Goal: Task Accomplishment & Management: Manage account settings

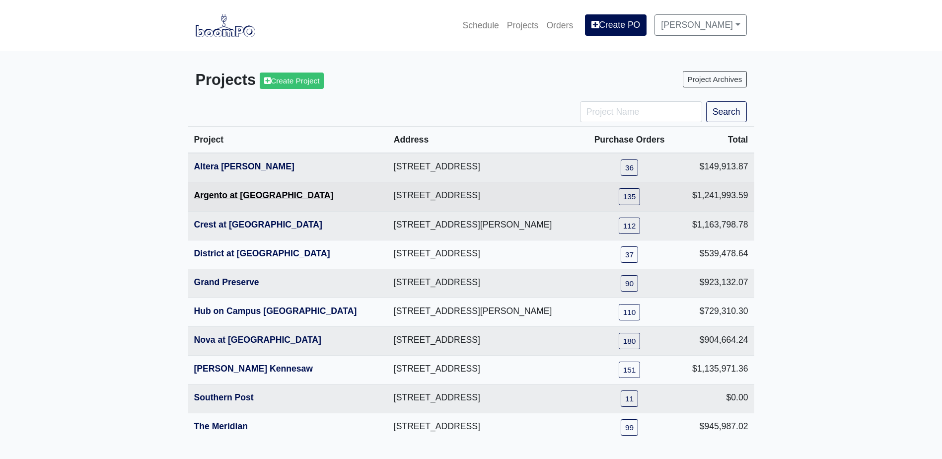
click at [236, 198] on link "Argento at [GEOGRAPHIC_DATA]" at bounding box center [264, 195] width 140 height 10
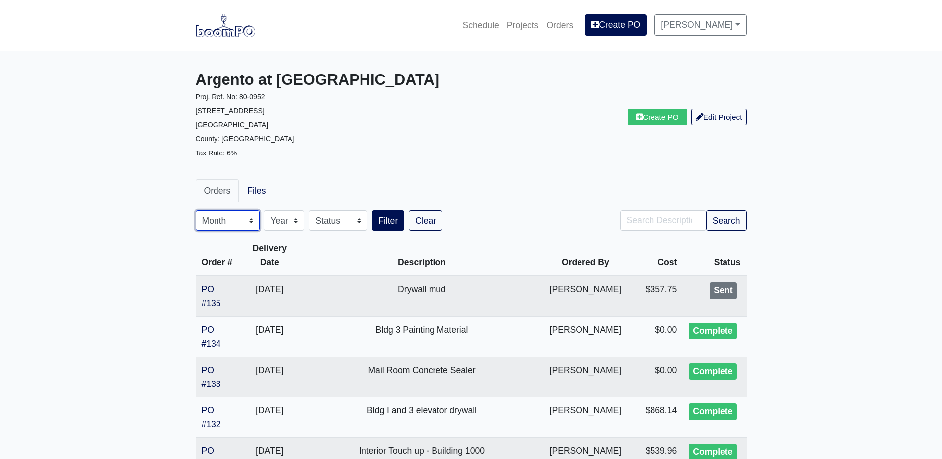
click at [245, 226] on select "Month January February March April May June July August September October Novem…" at bounding box center [228, 220] width 64 height 21
select select "8"
click at [196, 210] on select "Month January February March April May June July August September October Novem…" at bounding box center [228, 220] width 64 height 21
click at [713, 227] on button "Search" at bounding box center [726, 220] width 41 height 21
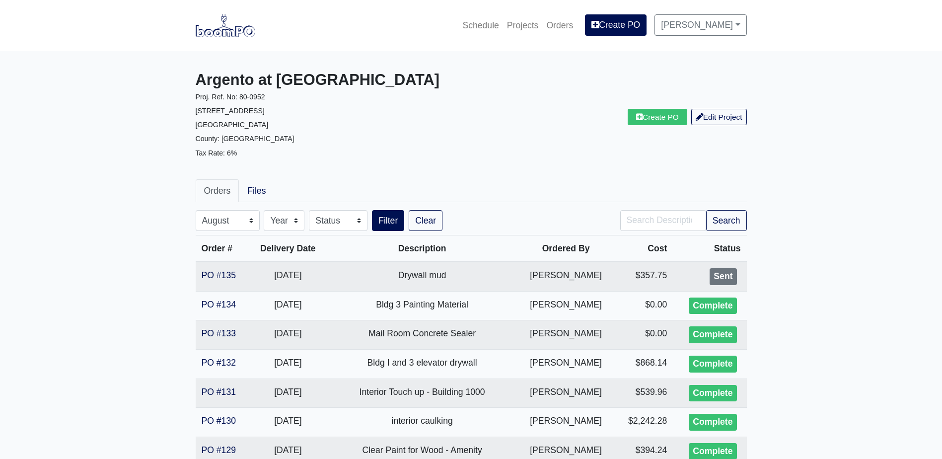
select select "8"
click at [205, 31] on img at bounding box center [226, 25] width 60 height 23
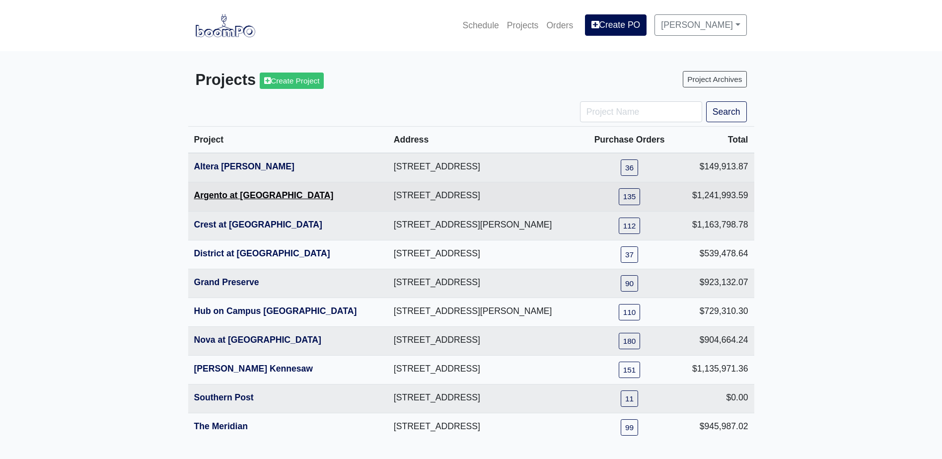
click at [241, 195] on link "Argento at [GEOGRAPHIC_DATA]" at bounding box center [264, 195] width 140 height 10
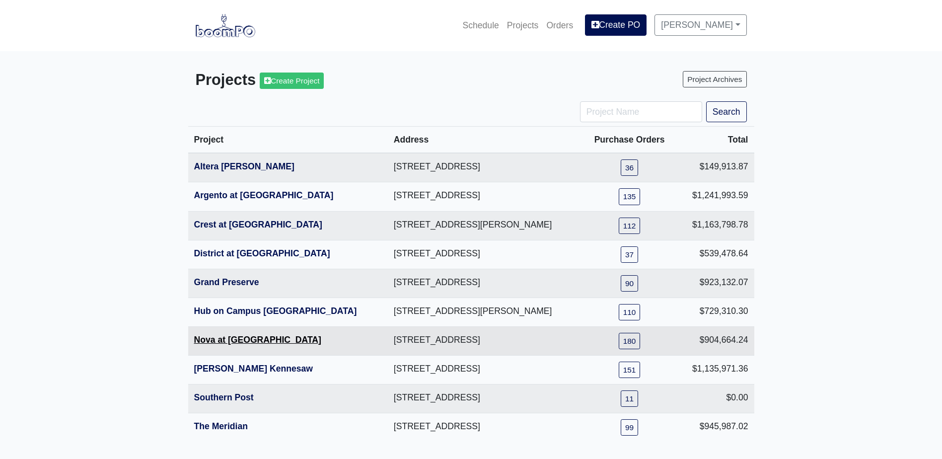
click at [231, 343] on link "Nova at [GEOGRAPHIC_DATA]" at bounding box center [257, 340] width 127 height 10
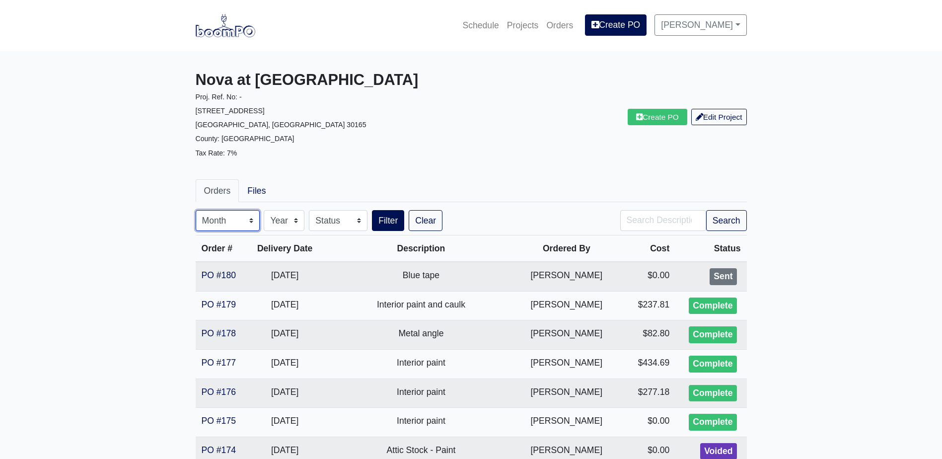
click at [238, 222] on select "Month January February March April May June July August September October Novem…" at bounding box center [228, 220] width 64 height 21
select select "8"
click at [196, 210] on select "Month January February March April May June July August September October Novem…" at bounding box center [228, 220] width 64 height 21
click at [725, 219] on button "Search" at bounding box center [726, 220] width 41 height 21
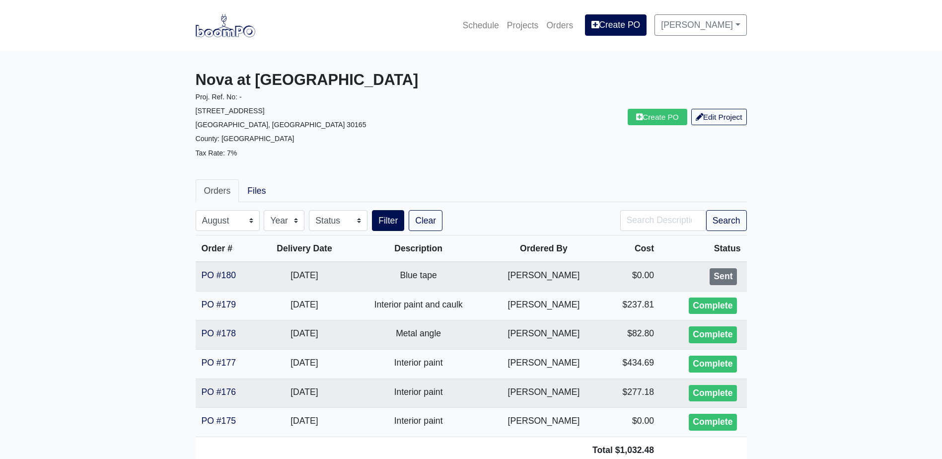
select select "8"
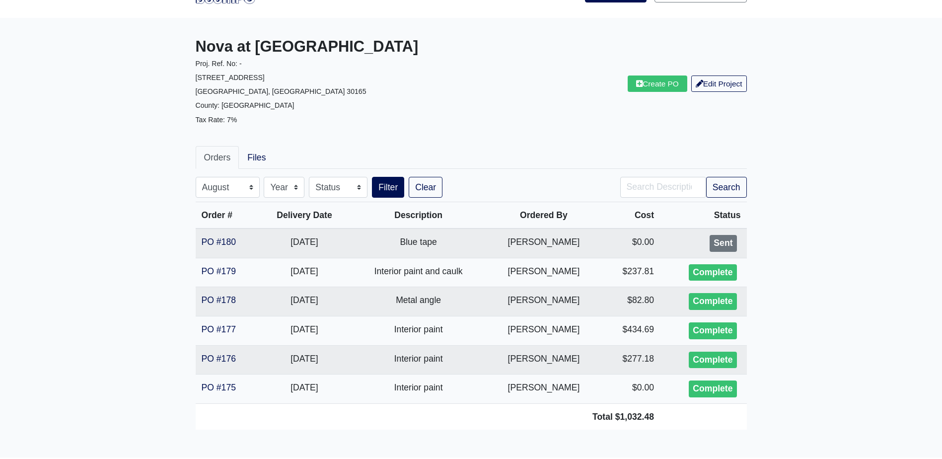
scroll to position [74, 0]
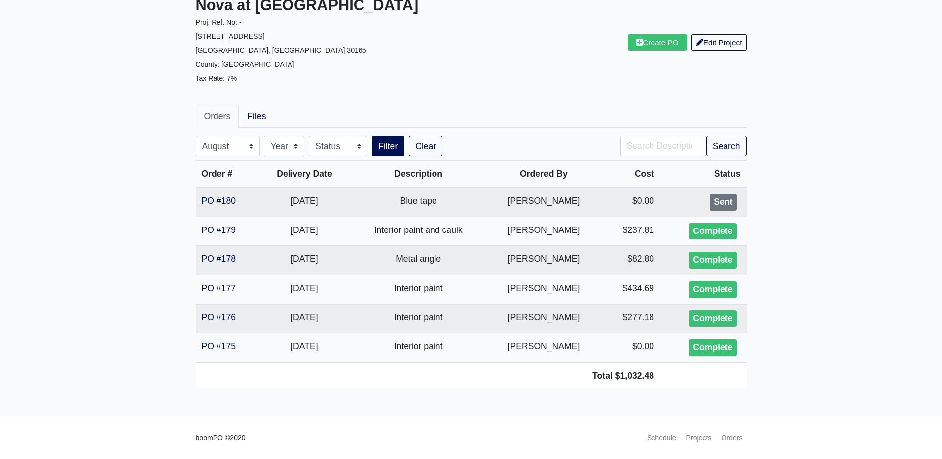
click at [830, 177] on main "Nova at River District Proj. Ref. No: - 233 North 5th Street Avenue Rome, GA 30…" at bounding box center [471, 197] width 942 height 440
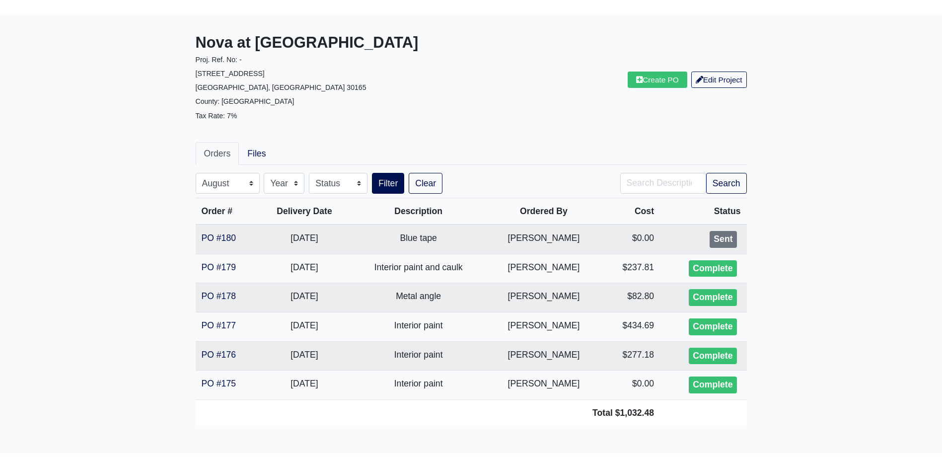
scroll to position [0, 0]
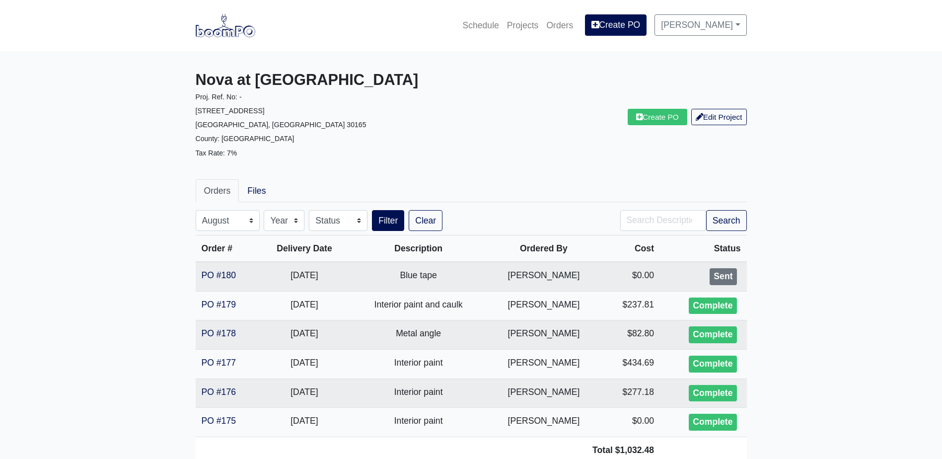
click at [234, 28] on img at bounding box center [226, 25] width 60 height 23
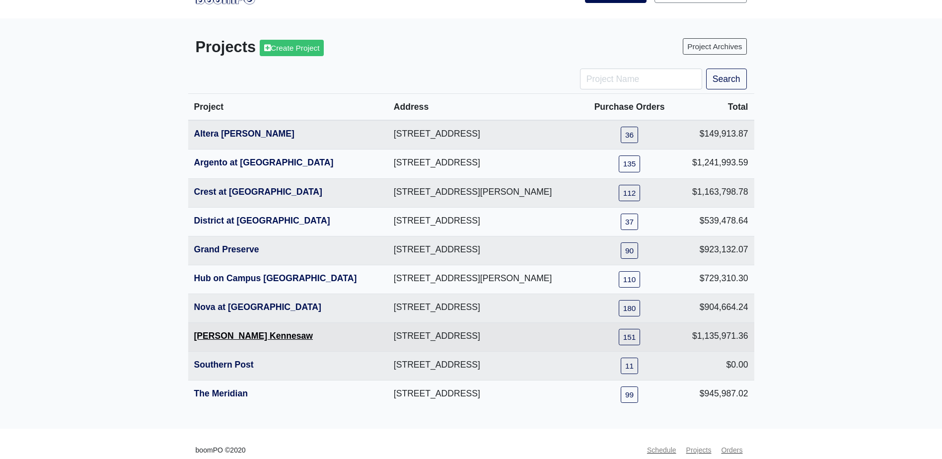
scroll to position [47, 0]
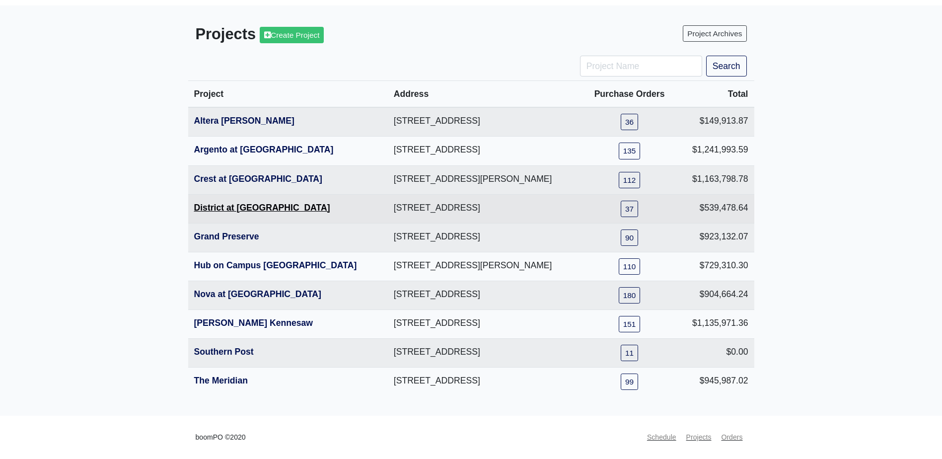
click at [224, 203] on link "District at [GEOGRAPHIC_DATA]" at bounding box center [262, 208] width 136 height 10
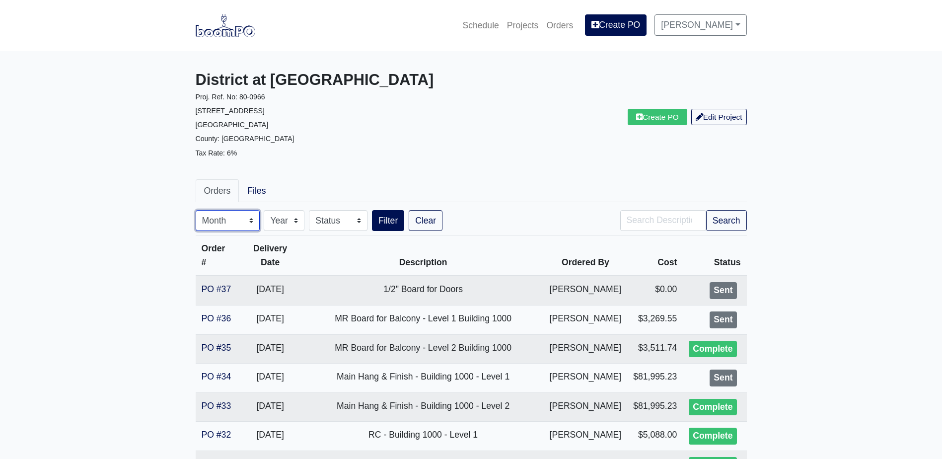
click at [222, 227] on select "Month January February March April May June July August September October Novem…" at bounding box center [228, 220] width 64 height 21
click at [196, 210] on select "Month January February March April May June July August September October Novem…" at bounding box center [228, 220] width 64 height 21
click at [229, 221] on select "Month January February March April May June July August September October Novem…" at bounding box center [228, 220] width 64 height 21
select select "8"
click at [196, 210] on select "Month January February March April May June July August September October Novem…" at bounding box center [228, 220] width 64 height 21
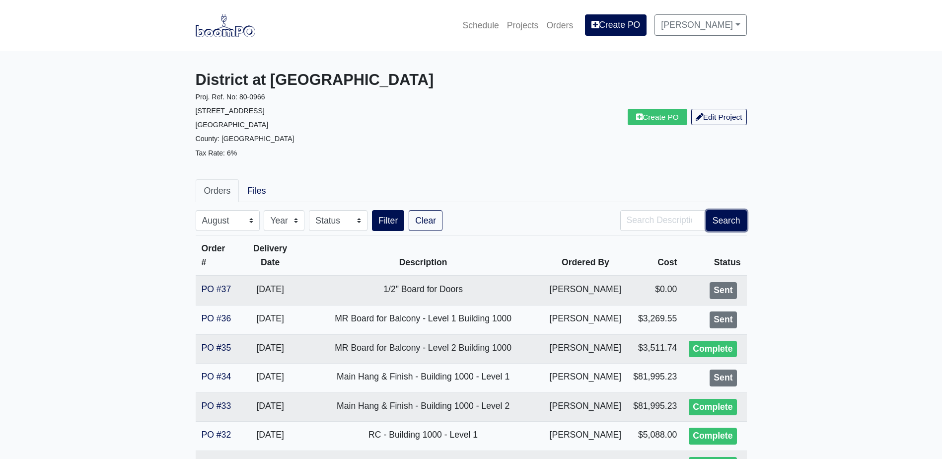
click at [713, 216] on button "Search" at bounding box center [726, 220] width 41 height 21
click at [218, 30] on img at bounding box center [226, 25] width 60 height 23
select select "8"
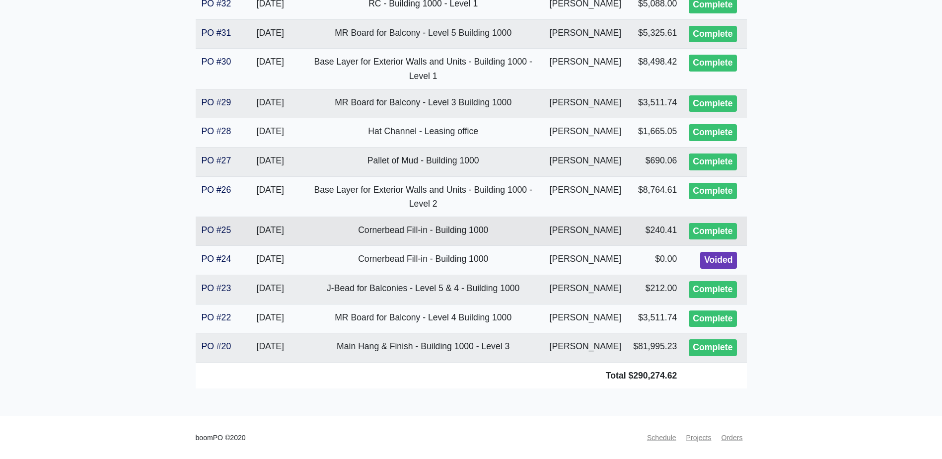
scroll to position [600, 0]
click at [876, 239] on main "District at Etowah Proj. Ref. No: 80-0966 215 Reformation Parkway Canton, GA 30…" at bounding box center [471, 18] width 942 height 796
click at [869, 293] on main "District at Etowah Proj. Ref. No: 80-0966 215 Reformation Parkway Canton, GA 30…" at bounding box center [471, 18] width 942 height 796
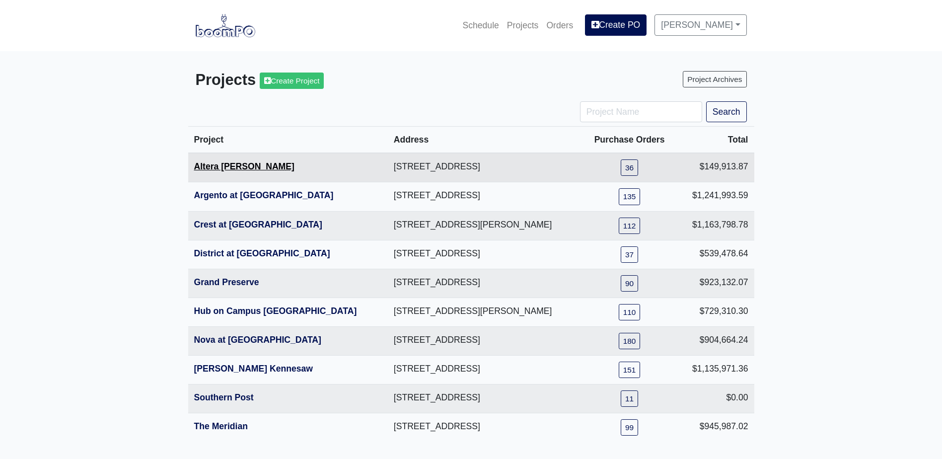
click at [239, 169] on link "Altera [PERSON_NAME]" at bounding box center [244, 166] width 100 height 10
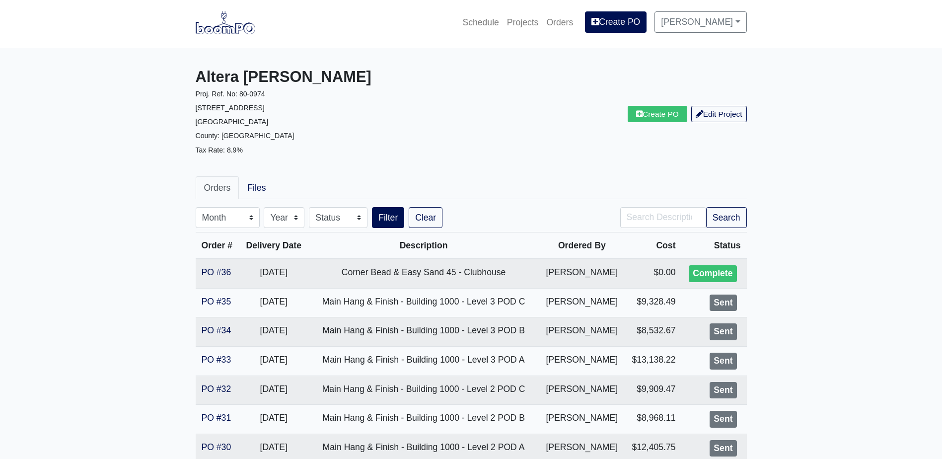
scroll to position [50, 0]
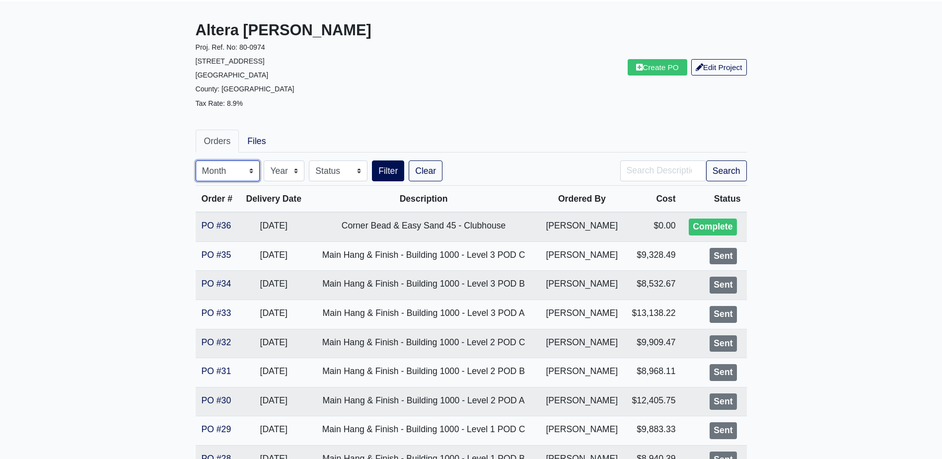
click at [250, 174] on select "Month January February March April May June July August September October Novem…" at bounding box center [228, 170] width 64 height 21
select select "8"
click at [196, 160] on select "Month January February March April May June July August September October Novem…" at bounding box center [228, 170] width 64 height 21
click at [731, 169] on button "Search" at bounding box center [726, 170] width 41 height 21
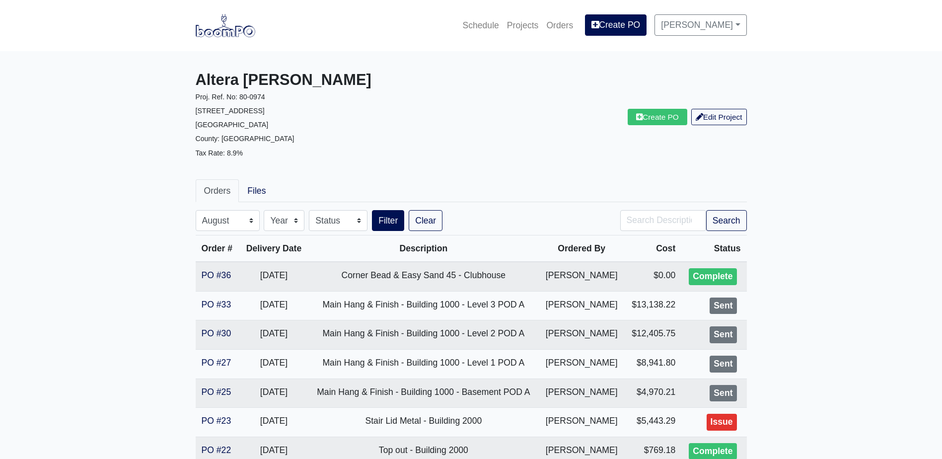
select select "8"
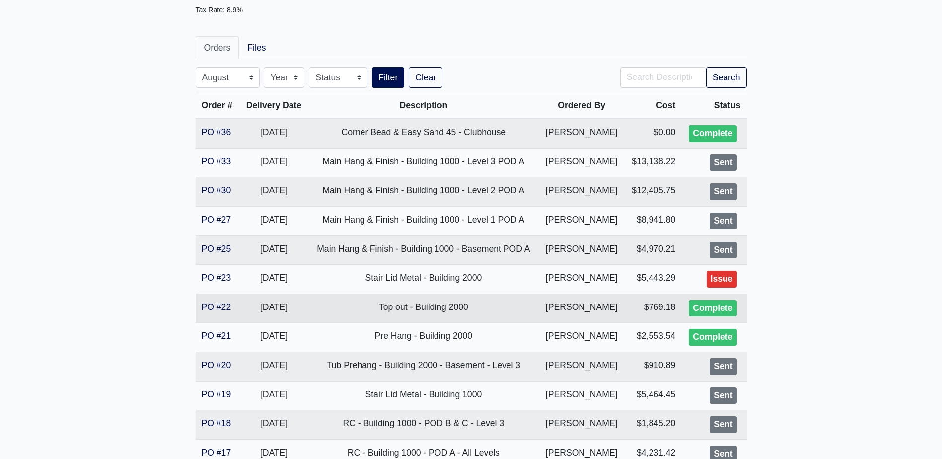
scroll to position [193, 0]
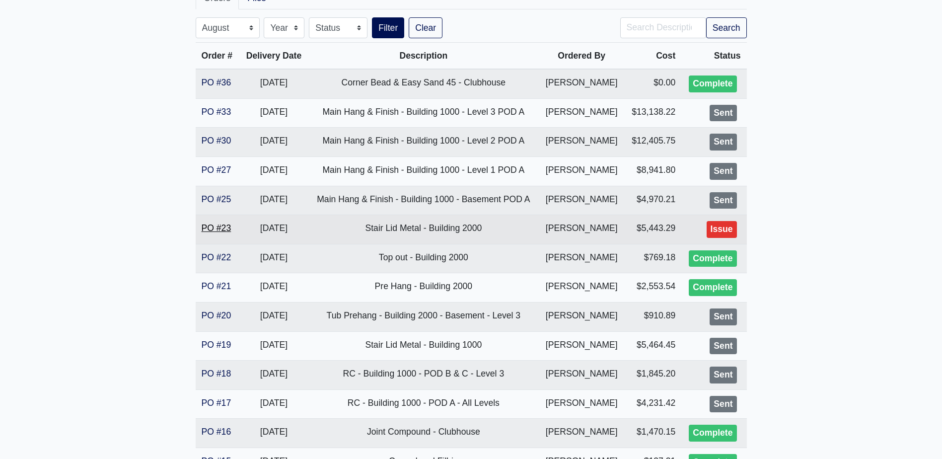
click at [226, 228] on link "PO #23" at bounding box center [217, 228] width 30 height 10
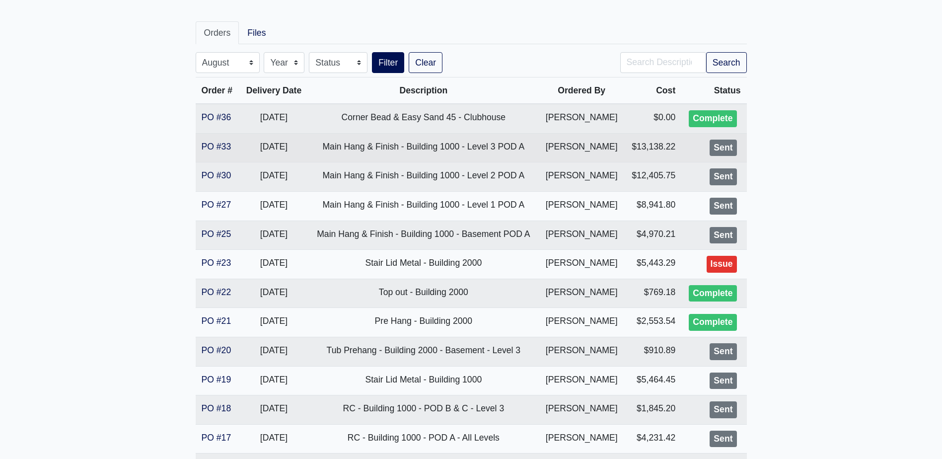
scroll to position [143, 0]
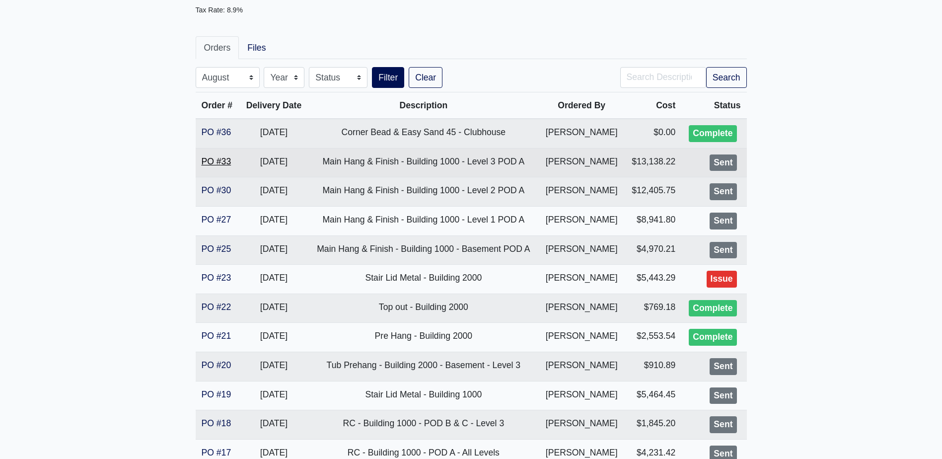
click at [223, 164] on link "PO #33" at bounding box center [217, 161] width 30 height 10
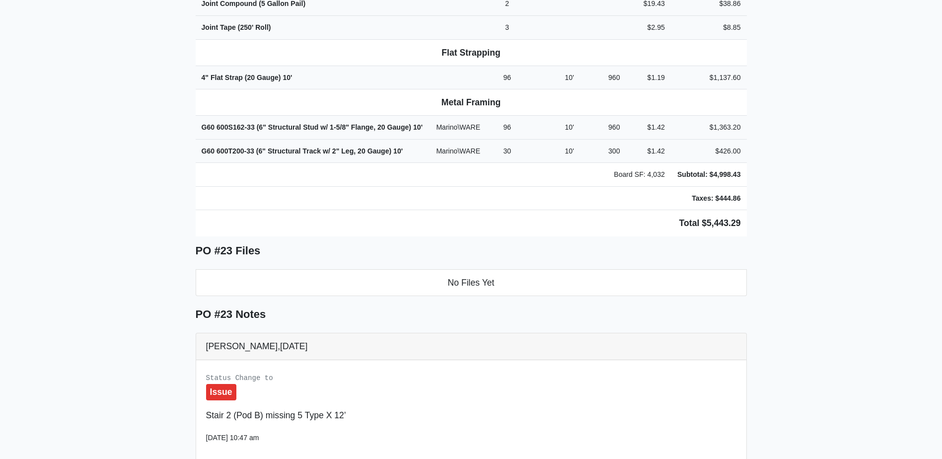
scroll to position [596, 0]
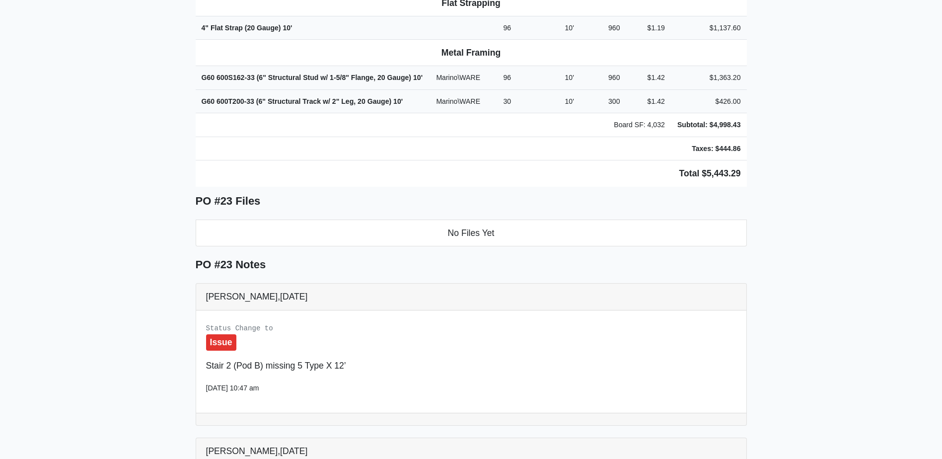
click at [860, 93] on main "Back to Project Roswell Drywall [STREET_ADDRESS] Tel: (770) 518 - 2442 Website:…" at bounding box center [471, 85] width 942 height 1260
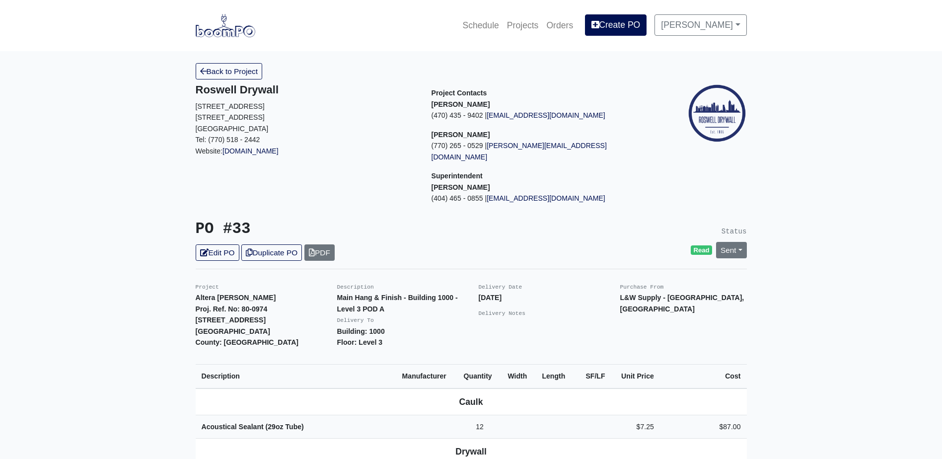
click at [217, 231] on div "PO #33 Edit PO Duplicate PO PDF" at bounding box center [329, 240] width 283 height 41
click at [218, 244] on link "Edit PO" at bounding box center [218, 252] width 44 height 16
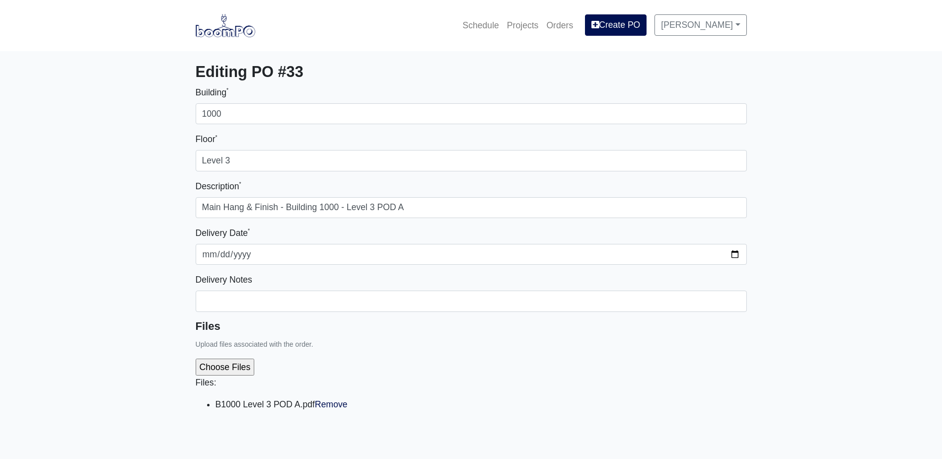
select select
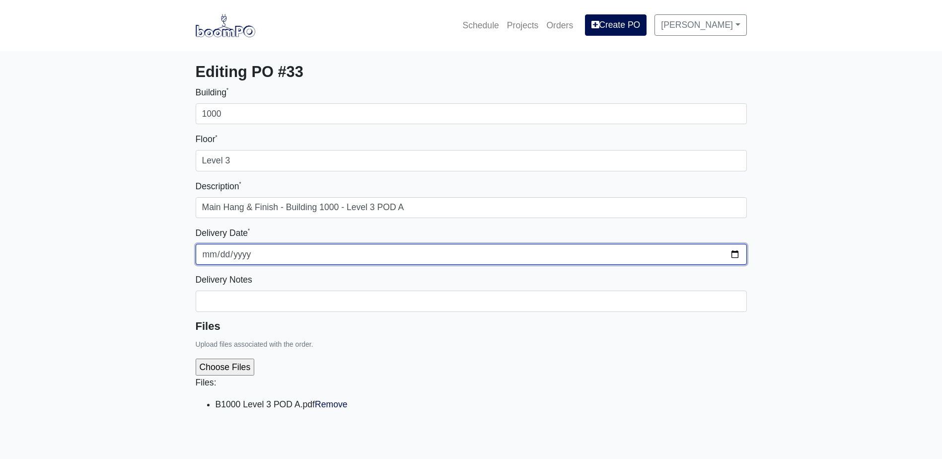
click at [735, 255] on input "2025-08-29" at bounding box center [471, 254] width 551 height 21
type input "2025-09-03"
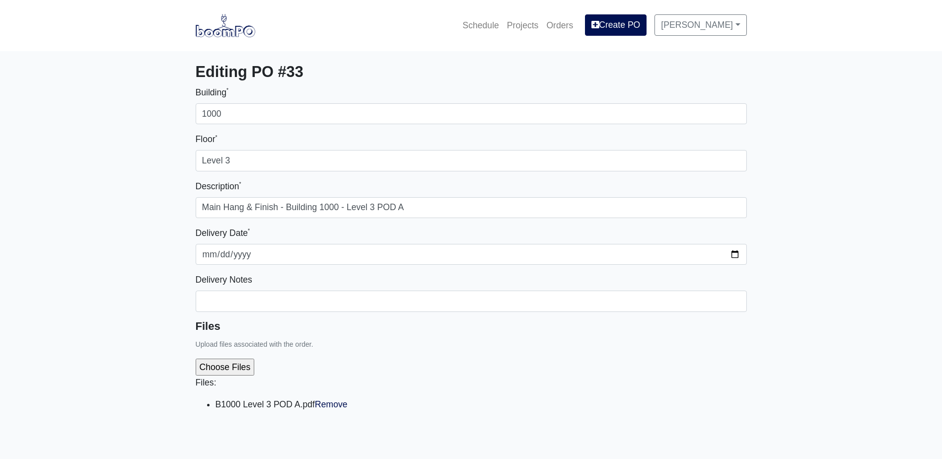
click at [452, 360] on div "Files: B1000 Level 3 POD A.pdf Remove" at bounding box center [471, 389] width 551 height 76
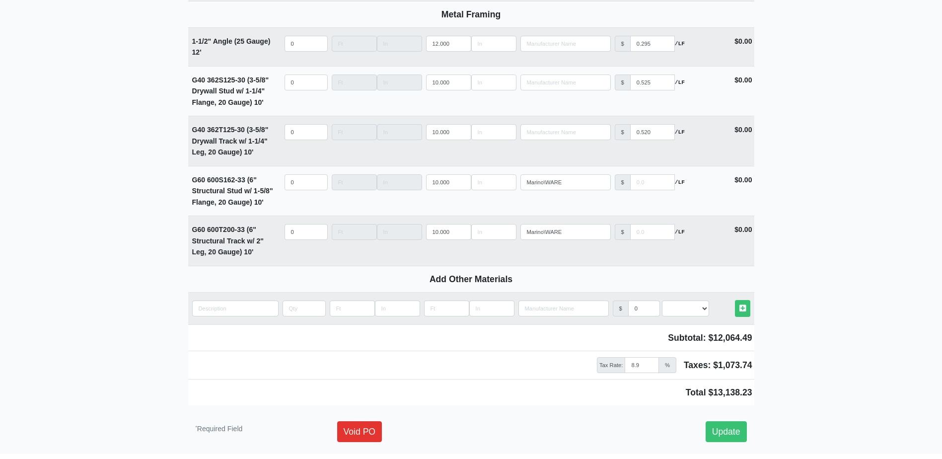
scroll to position [1408, 0]
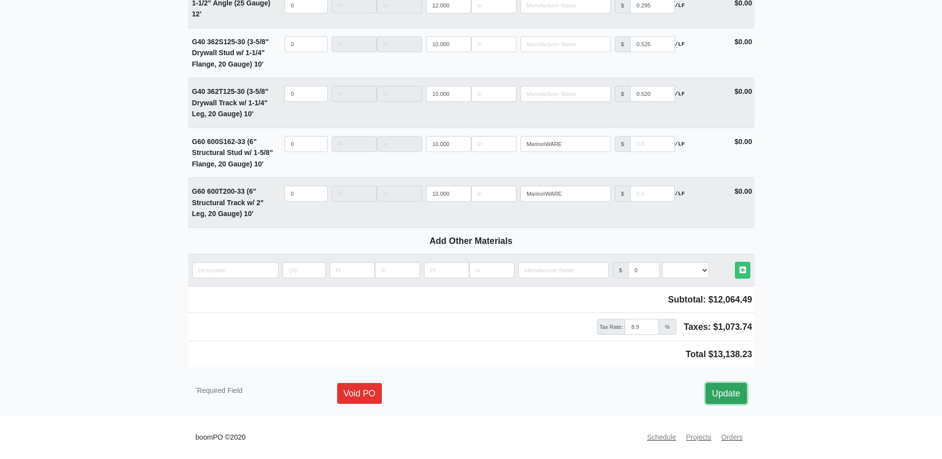
click at [738, 391] on link "Update" at bounding box center [726, 393] width 41 height 21
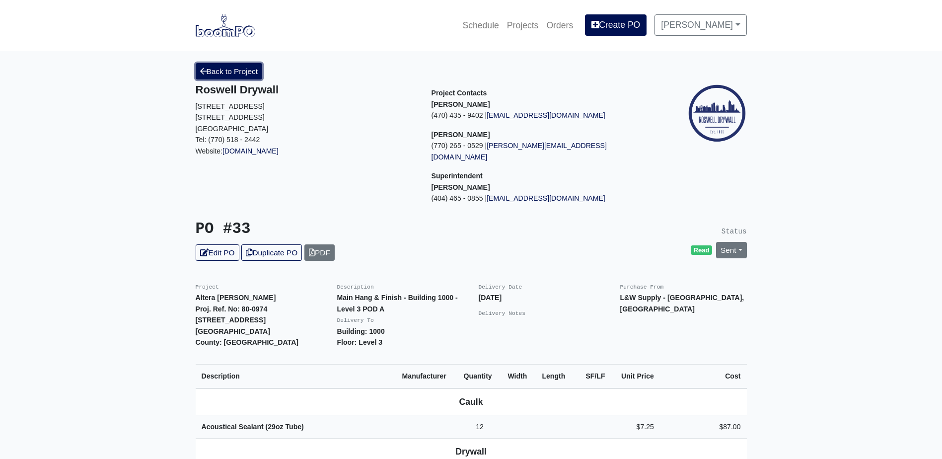
click at [228, 74] on link "Back to Project" at bounding box center [229, 71] width 67 height 16
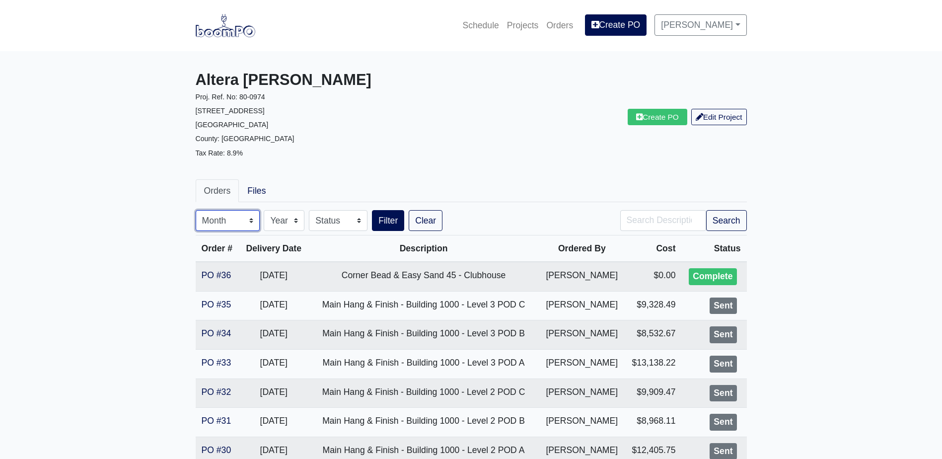
click at [224, 221] on select "Month January February March April May June July August September October Novem…" at bounding box center [228, 220] width 64 height 21
click at [196, 210] on select "Month January February March April May June July August September October Novem…" at bounding box center [228, 220] width 64 height 21
click at [228, 221] on select "Month January February March April May June July August September October Novem…" at bounding box center [228, 220] width 64 height 21
select select "8"
click at [196, 210] on select "Month January February March April May June July August September October Novem…" at bounding box center [228, 220] width 64 height 21
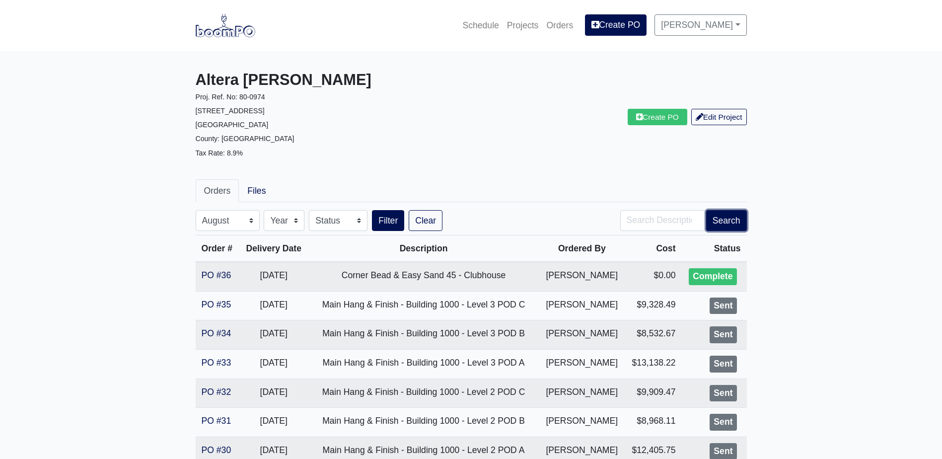
click at [742, 225] on button "Search" at bounding box center [726, 220] width 41 height 21
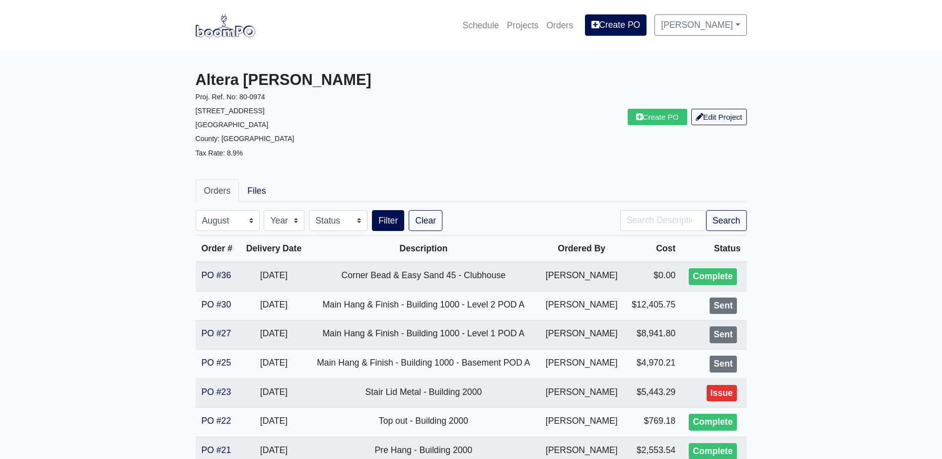
select select "8"
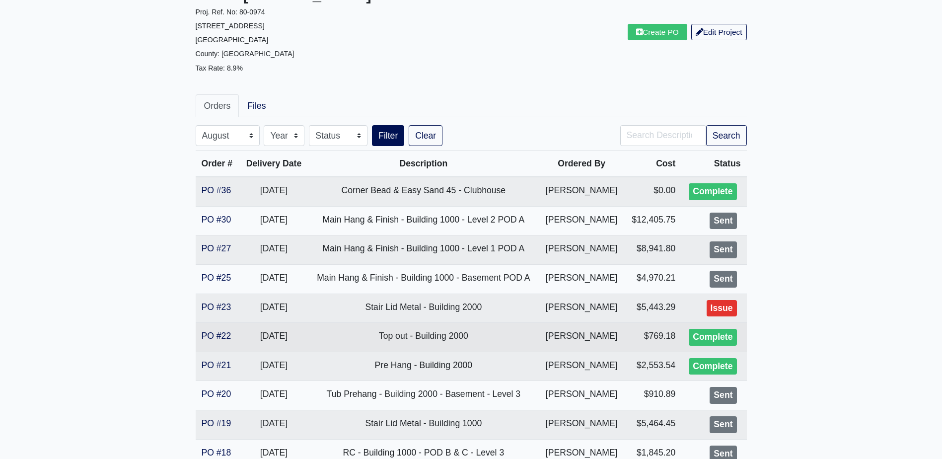
scroll to position [149, 0]
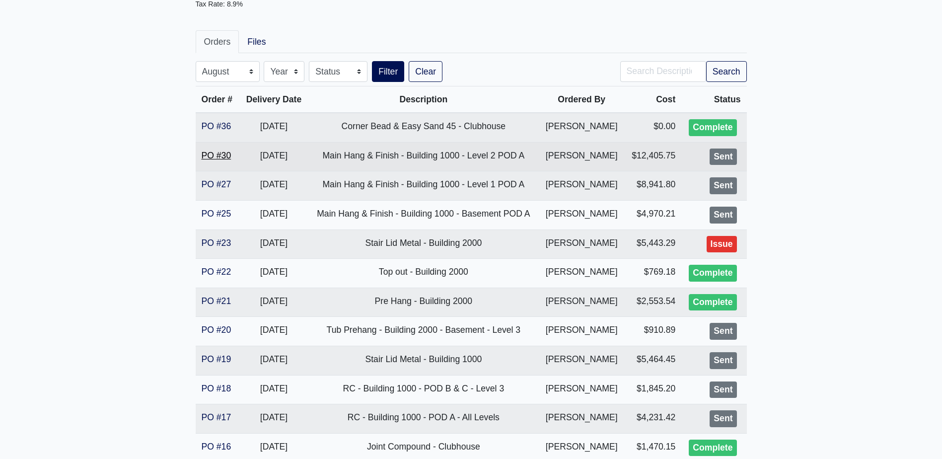
click at [215, 154] on link "PO #30" at bounding box center [217, 155] width 30 height 10
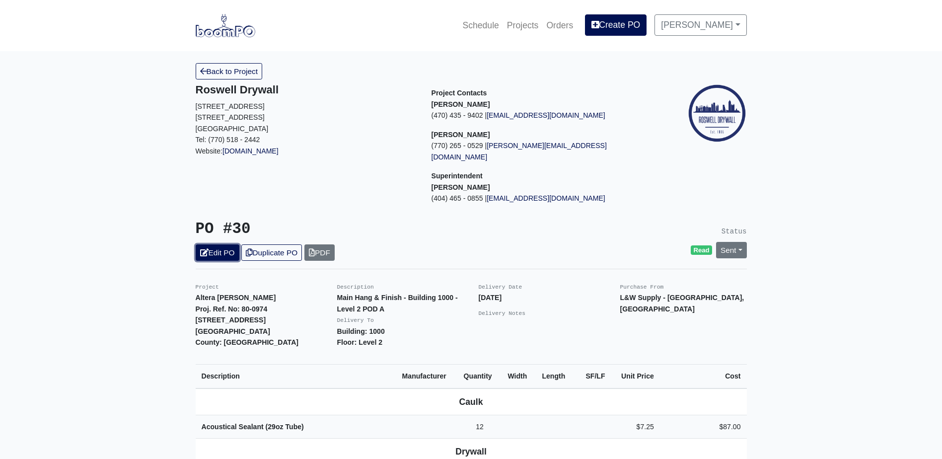
click at [211, 244] on link "Edit PO" at bounding box center [218, 252] width 44 height 16
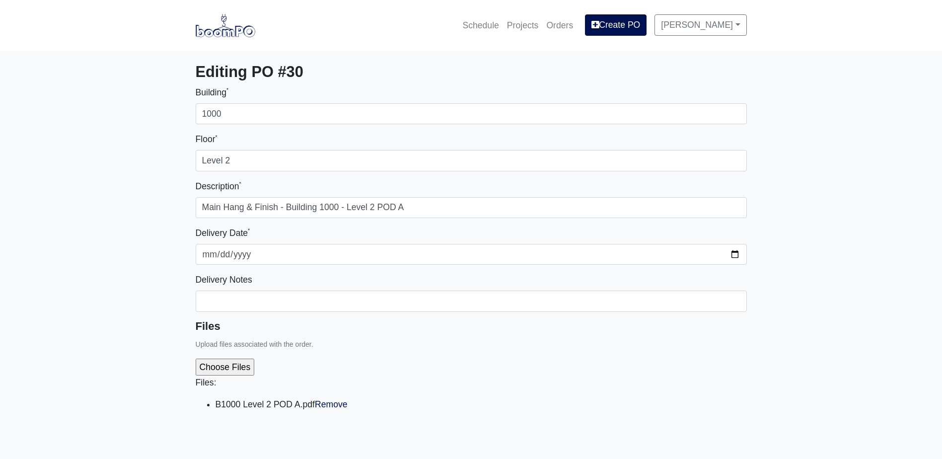
select select
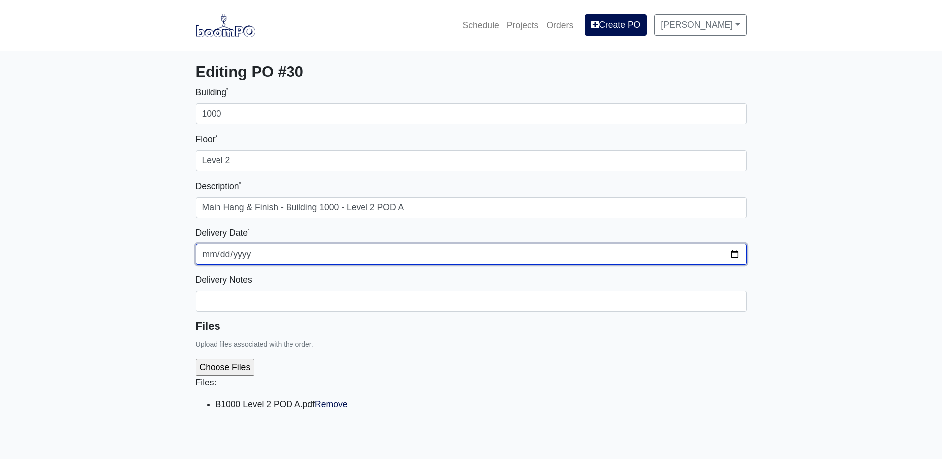
click at [732, 251] on input "2025-08-29" at bounding box center [471, 254] width 551 height 21
type input "2025-09-03"
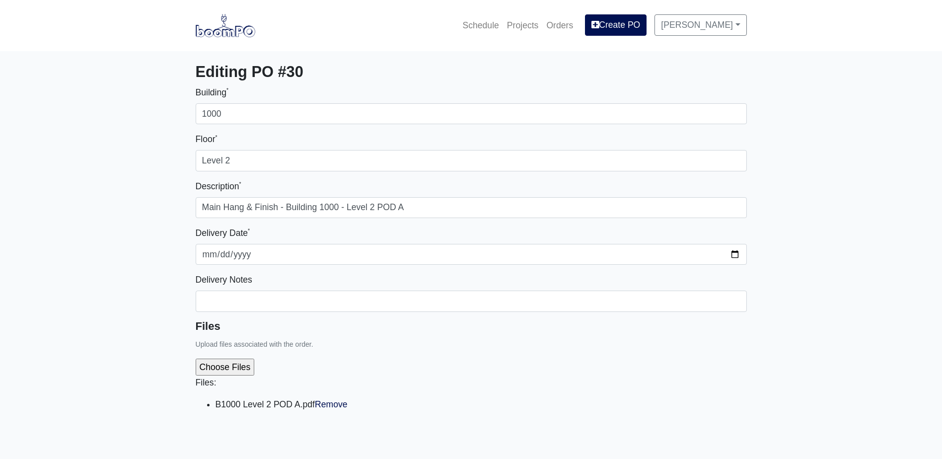
click at [462, 374] on div "Files: B1000 Level 2 POD A.pdf Remove" at bounding box center [471, 389] width 551 height 76
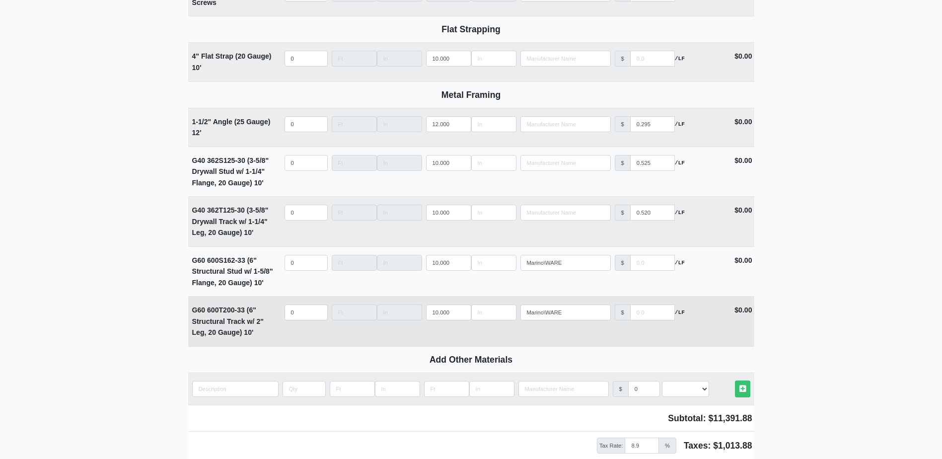
scroll to position [1408, 0]
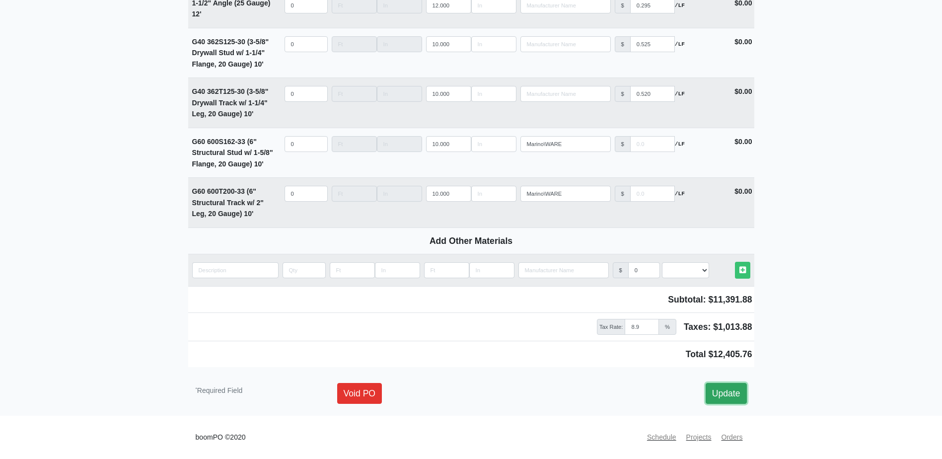
click at [737, 396] on link "Update" at bounding box center [726, 393] width 41 height 21
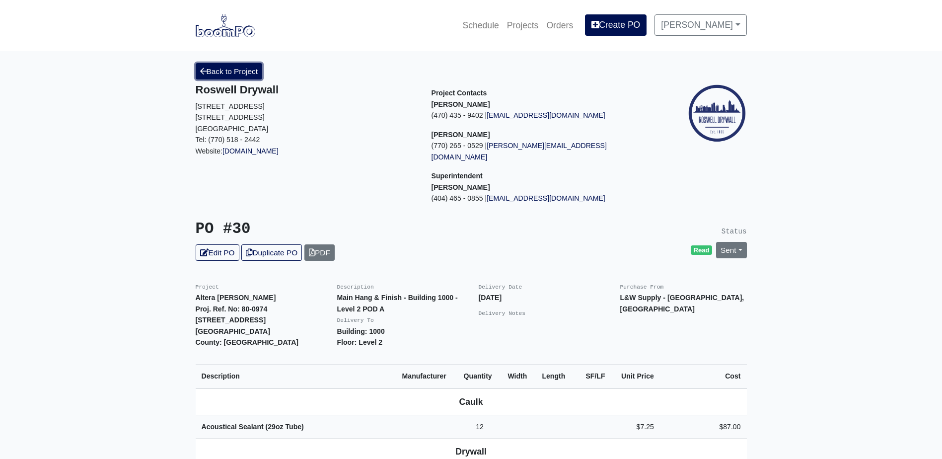
click at [235, 77] on link "Back to Project" at bounding box center [229, 71] width 67 height 16
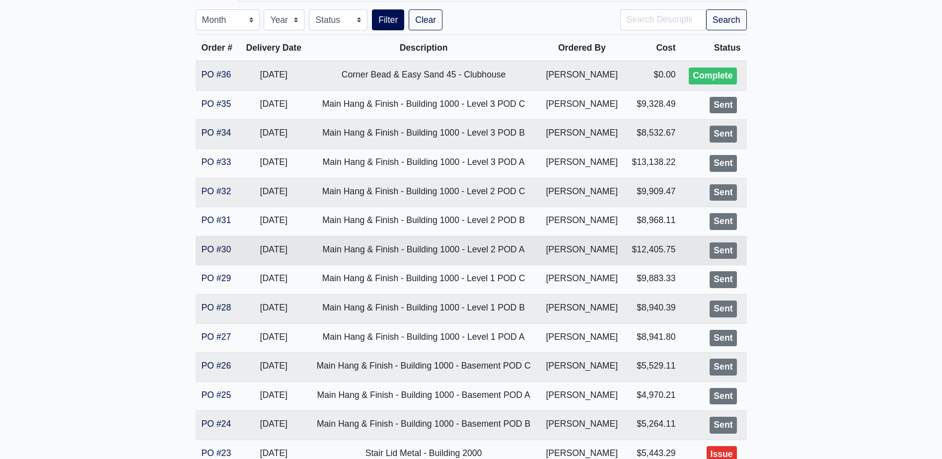
scroll to position [248, 0]
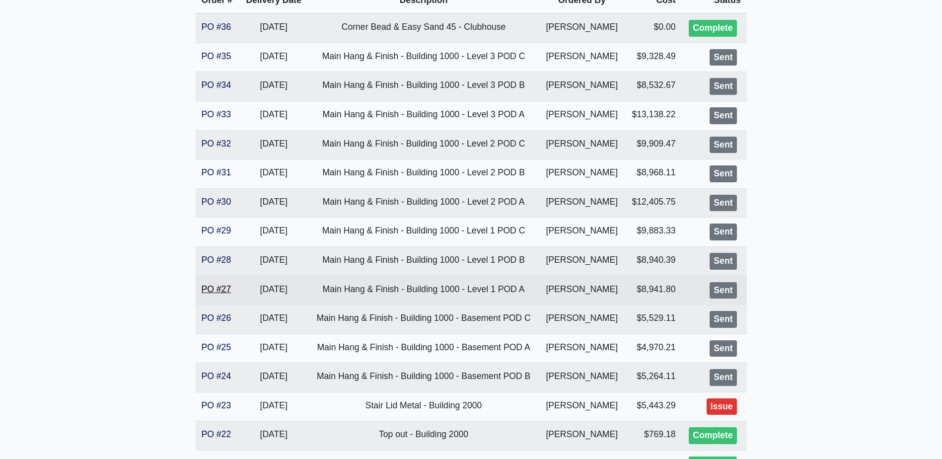
click at [220, 287] on link "PO #27" at bounding box center [217, 289] width 30 height 10
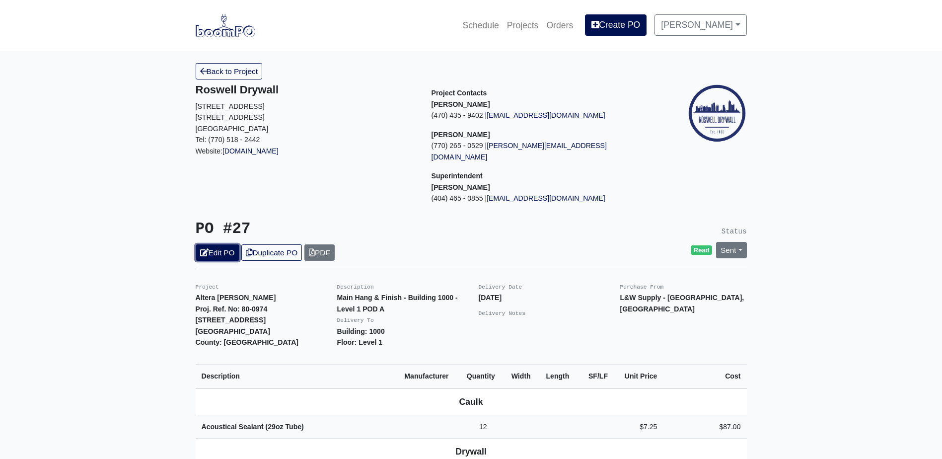
click at [215, 244] on link "Edit PO" at bounding box center [218, 252] width 44 height 16
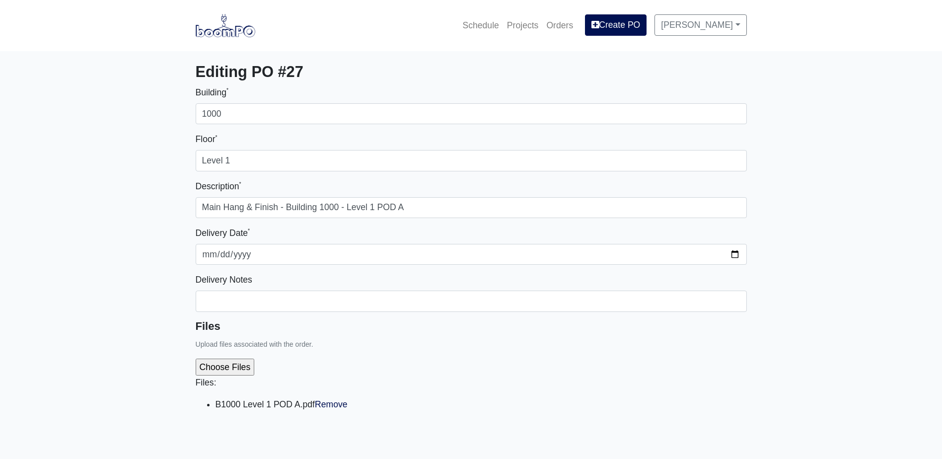
select select
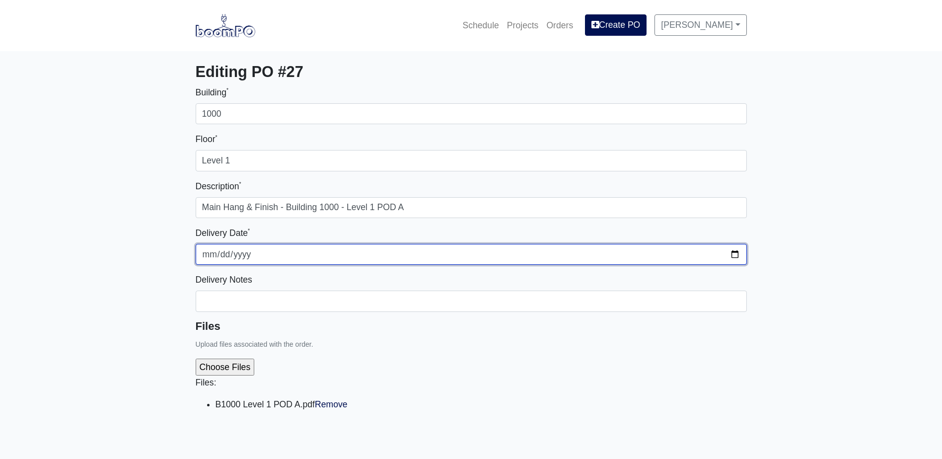
click at [737, 252] on input "[DATE]" at bounding box center [471, 254] width 551 height 21
type input "2025-09-03"
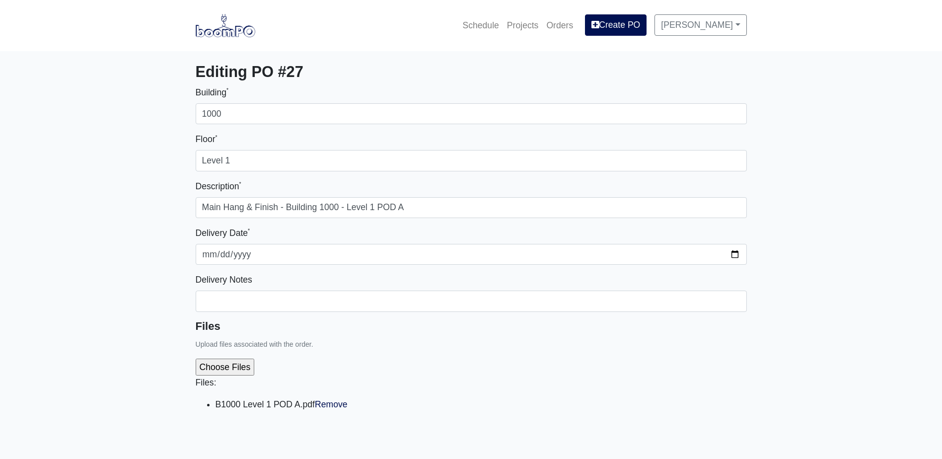
click at [472, 362] on div "Files: B1000 Level 1 POD A.pdf Remove" at bounding box center [471, 389] width 551 height 76
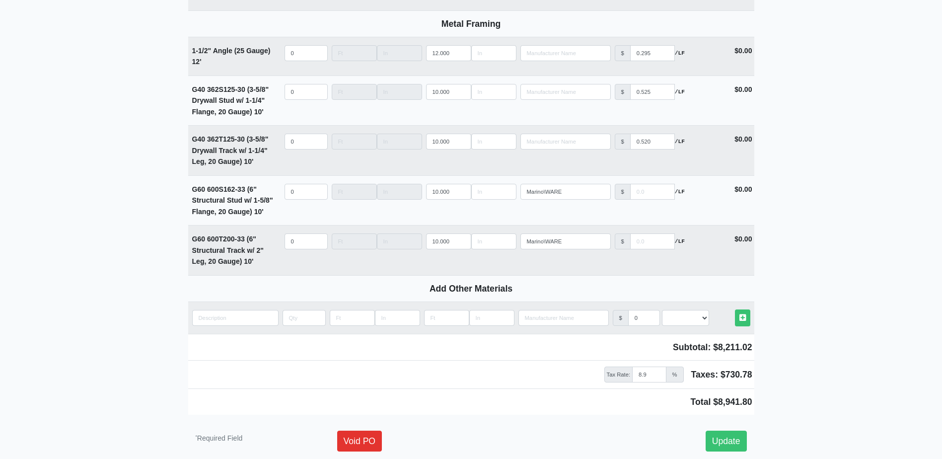
scroll to position [1408, 0]
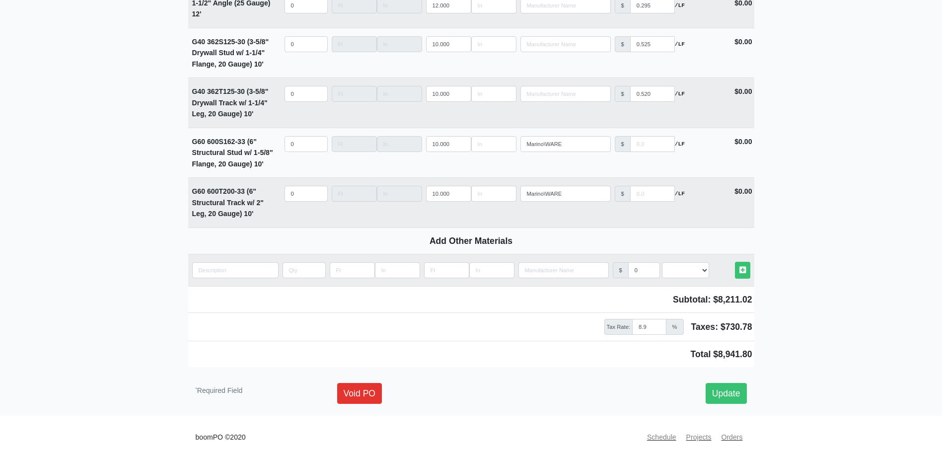
click at [751, 399] on div "Void PO Update" at bounding box center [542, 393] width 425 height 21
click at [727, 396] on link "Update" at bounding box center [726, 393] width 41 height 21
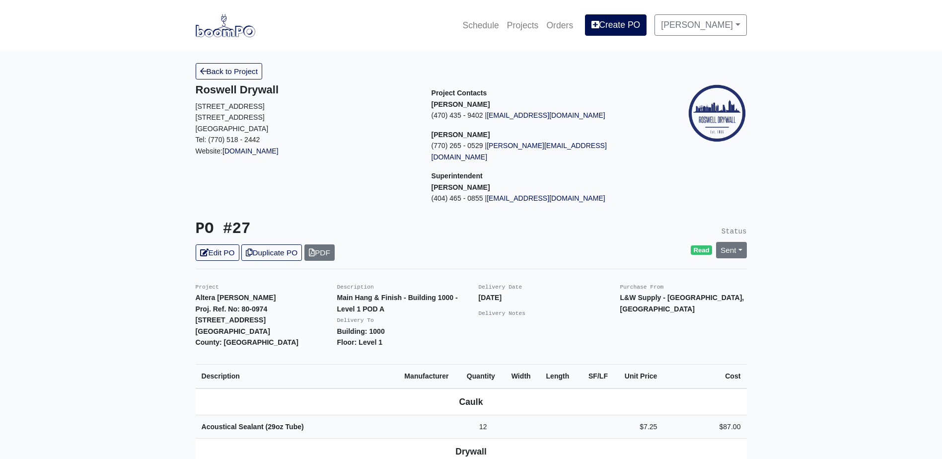
click at [232, 68] on link "Back to Project" at bounding box center [229, 71] width 67 height 16
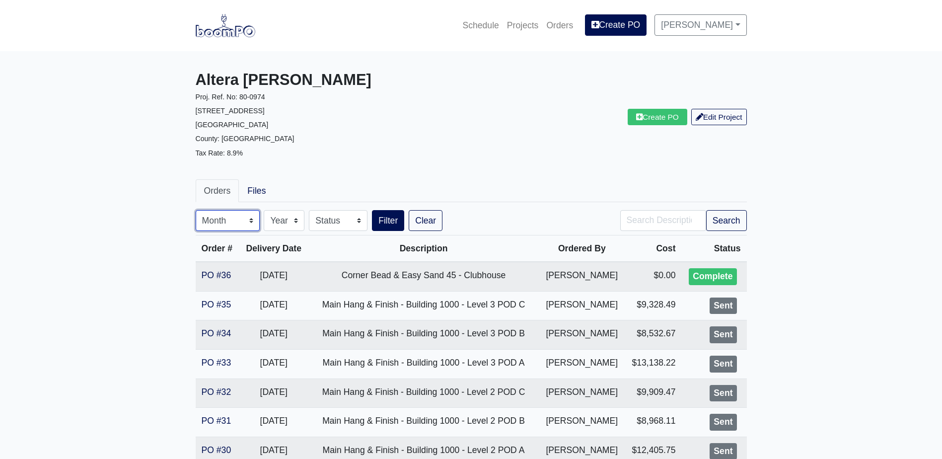
drag, startPoint x: 227, startPoint y: 218, endPoint x: 228, endPoint y: 227, distance: 9.9
click at [227, 218] on select "Month January February March April May June July August September October Novem…" at bounding box center [228, 220] width 64 height 21
select select "8"
click at [196, 210] on select "Month January February March April May June July August September October Novem…" at bounding box center [228, 220] width 64 height 21
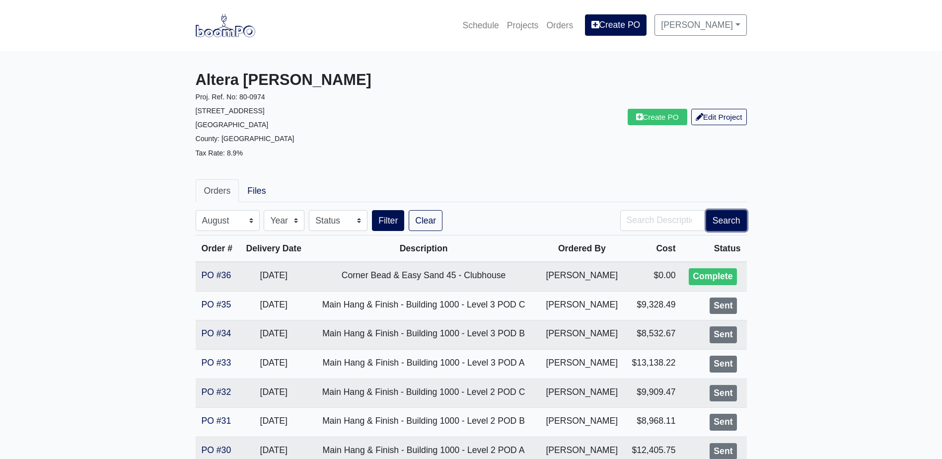
click at [721, 217] on button "Search" at bounding box center [726, 220] width 41 height 21
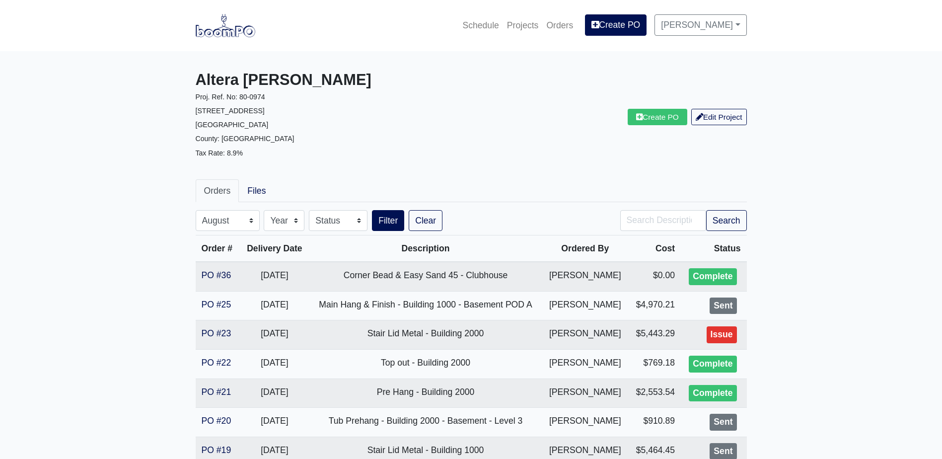
select select "8"
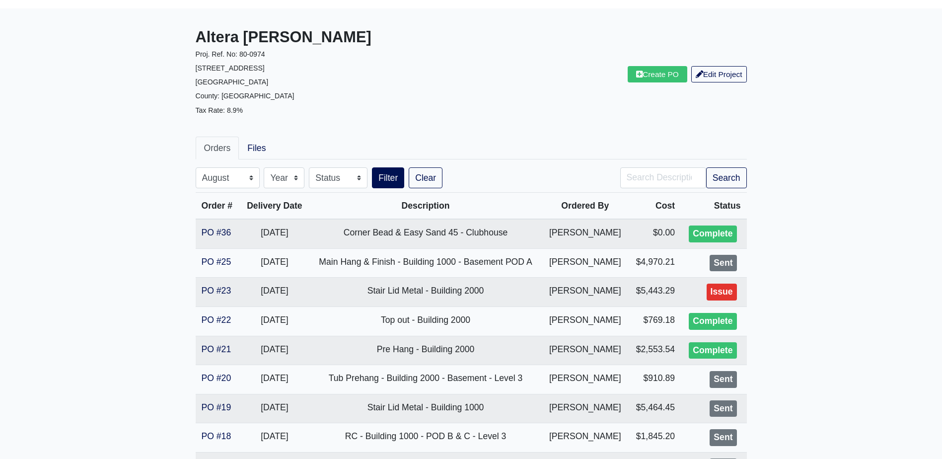
scroll to position [149, 0]
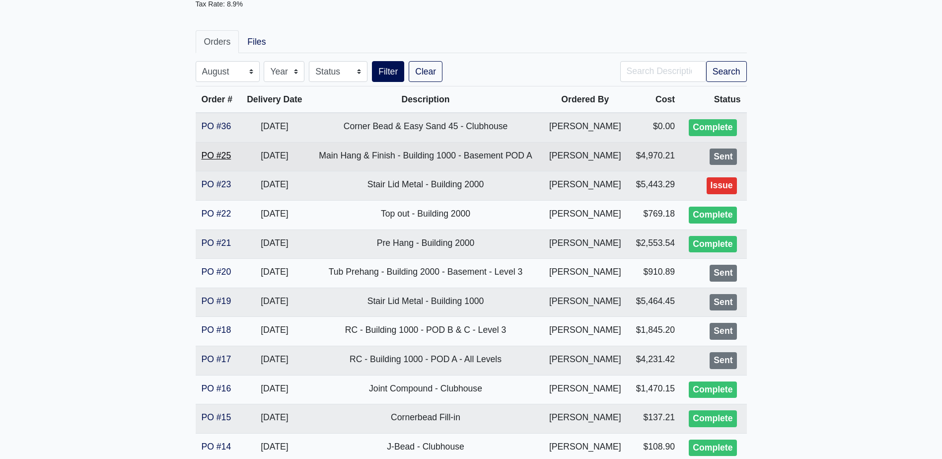
click at [216, 157] on link "PO #25" at bounding box center [217, 155] width 30 height 10
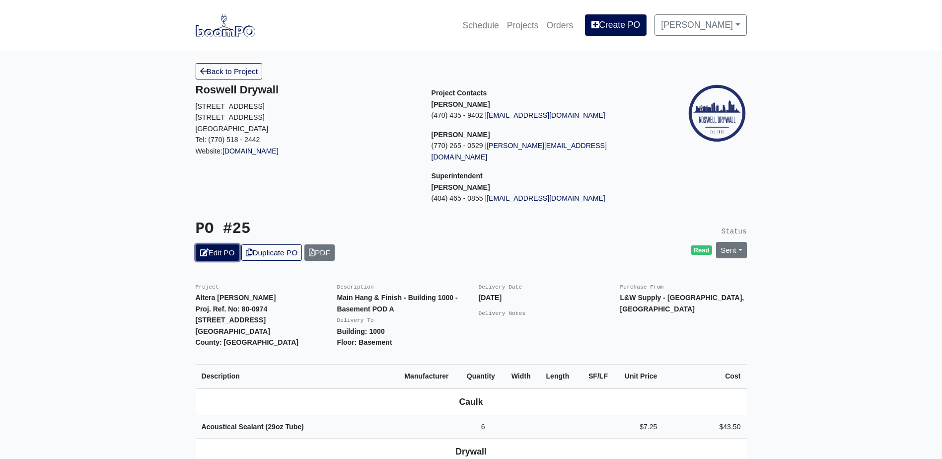
click at [229, 244] on link "Edit PO" at bounding box center [218, 252] width 44 height 16
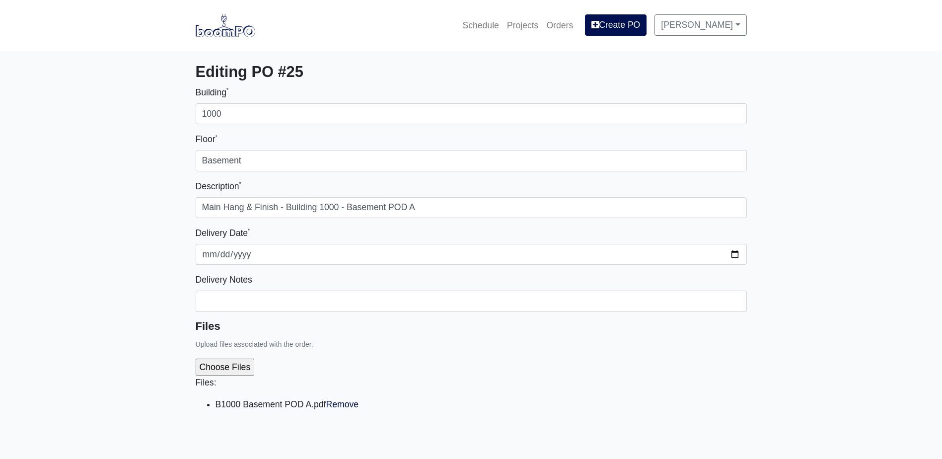
select select
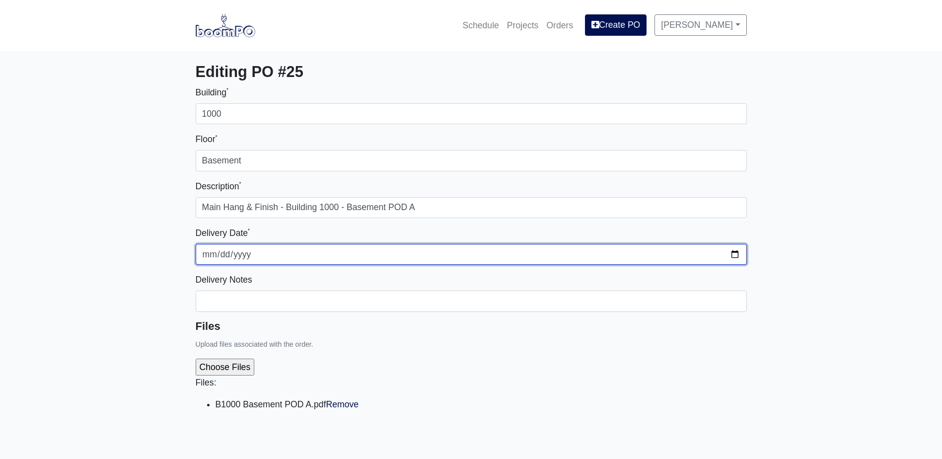
click at [736, 255] on input "2025-08-29" at bounding box center [471, 254] width 551 height 21
type input "2025-09-03"
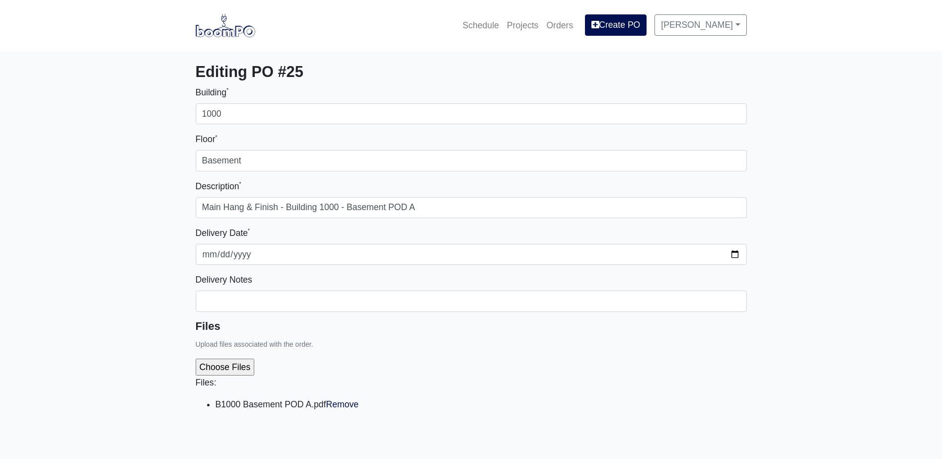
click at [498, 378] on p "Files:" at bounding box center [471, 382] width 551 height 14
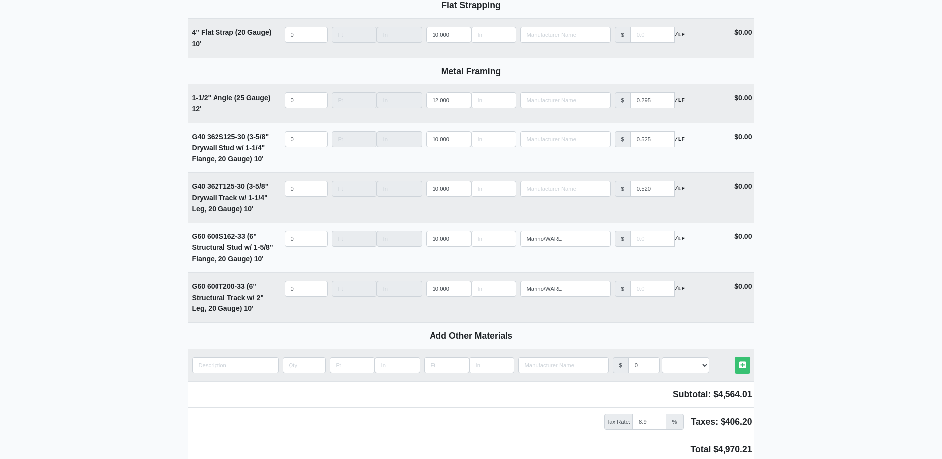
scroll to position [1408, 0]
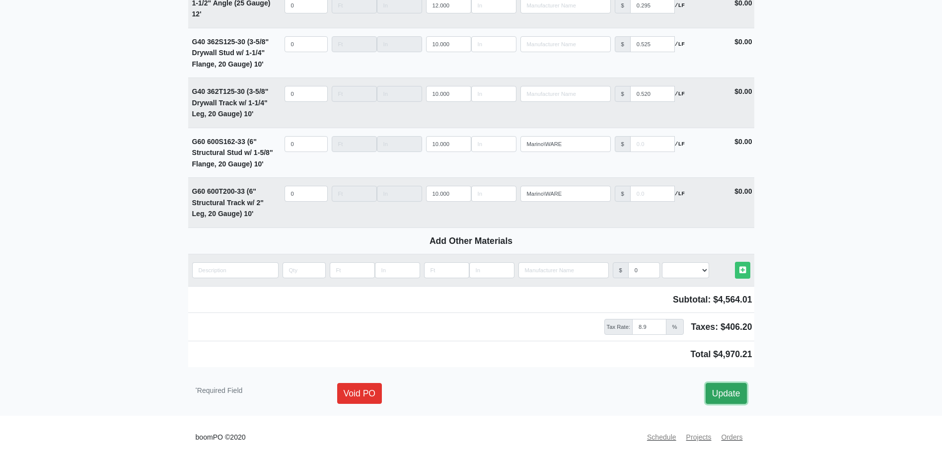
click at [738, 390] on link "Update" at bounding box center [726, 393] width 41 height 21
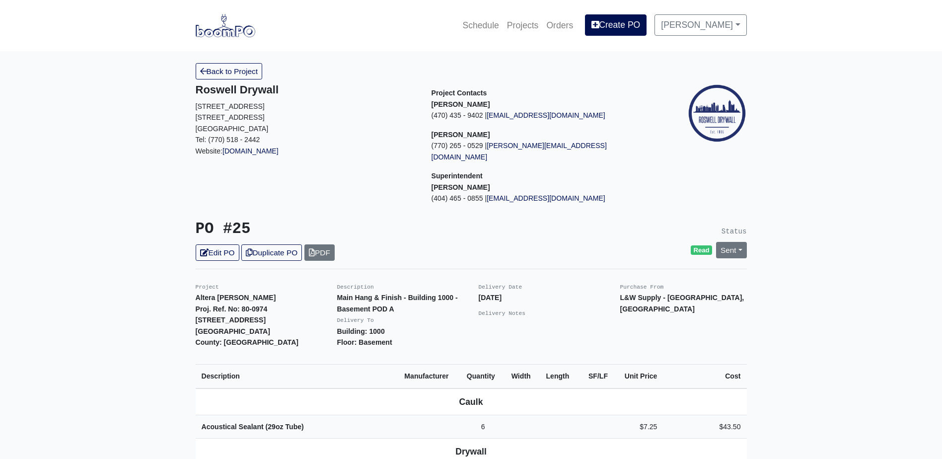
click at [242, 76] on link "Back to Project" at bounding box center [229, 71] width 67 height 16
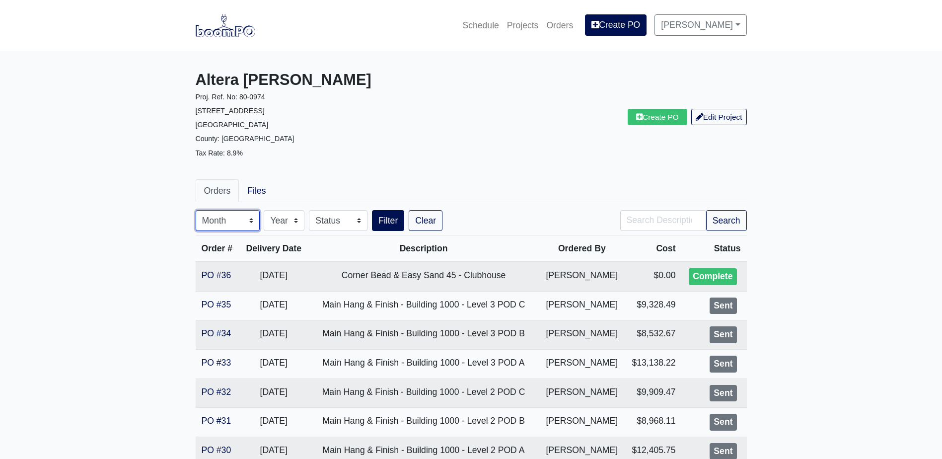
click at [231, 225] on select "Month January February March April May June July August September October Novem…" at bounding box center [228, 220] width 64 height 21
select select "8"
click at [196, 210] on select "Month January February March April May June July August September October Novem…" at bounding box center [228, 220] width 64 height 21
click at [713, 224] on button "Search" at bounding box center [726, 220] width 41 height 21
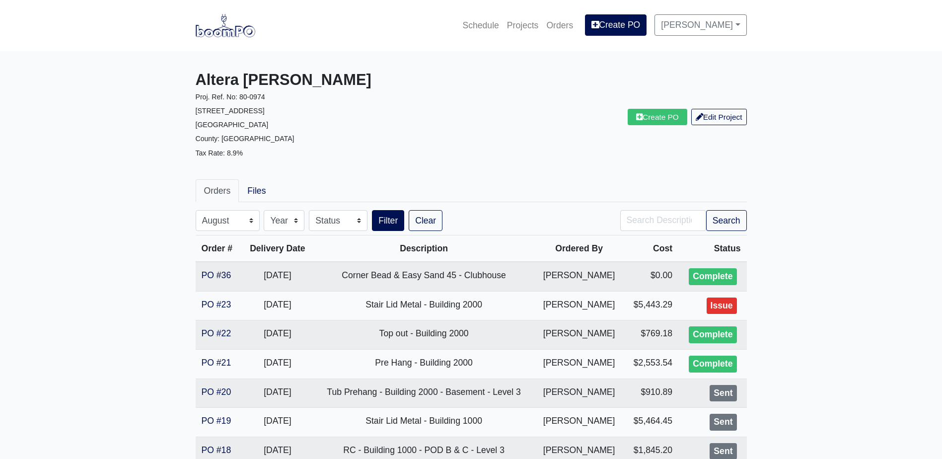
select select "8"
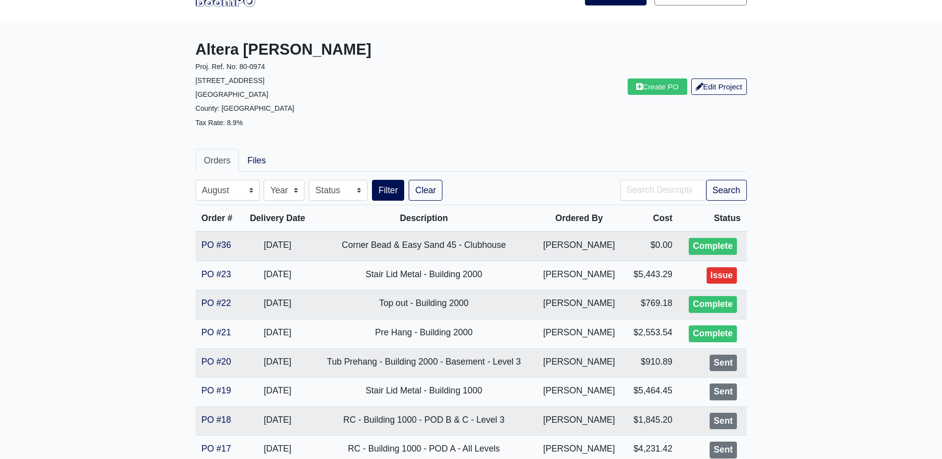
scroll to position [27, 0]
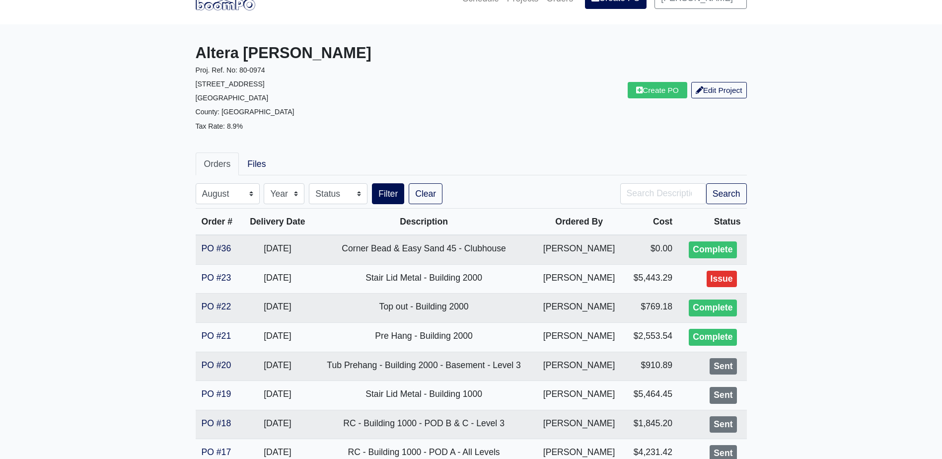
click at [389, 120] on p "Tax Rate: 8.9%" at bounding box center [330, 126] width 268 height 14
